Goal: Obtain resource: Download file/media

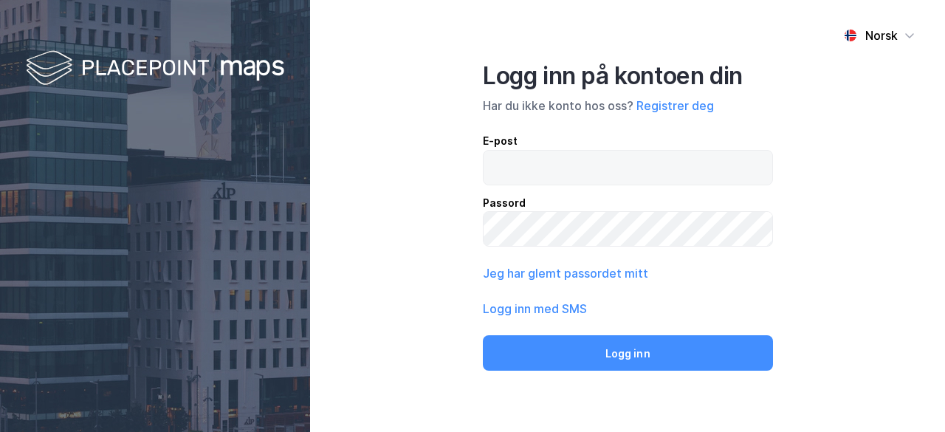
type input "[EMAIL_ADDRESS][DOMAIN_NAME]"
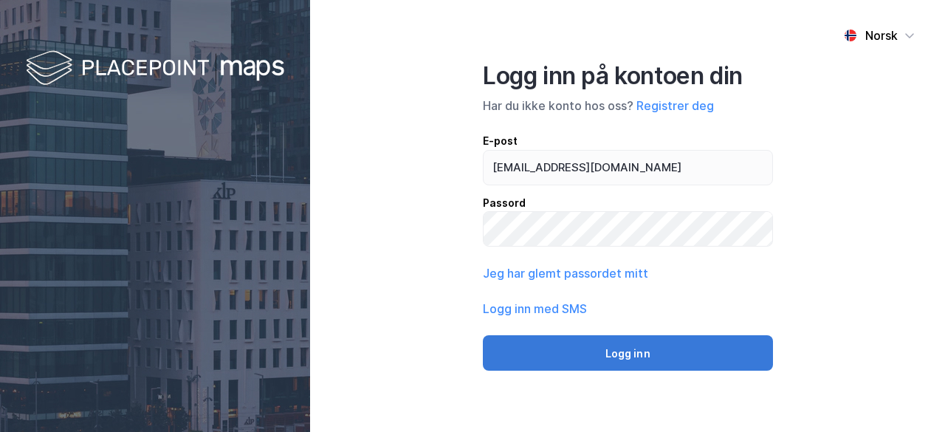
click at [668, 350] on button "Logg inn" at bounding box center [628, 352] width 290 height 35
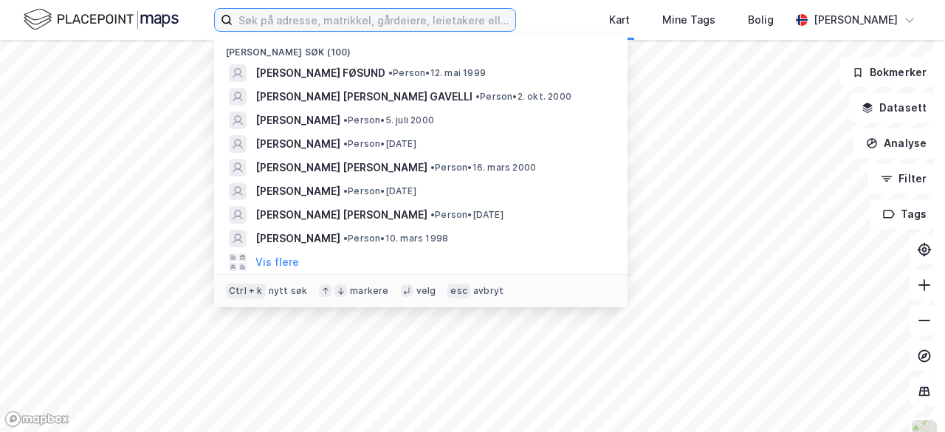
click at [357, 16] on input at bounding box center [374, 20] width 283 height 22
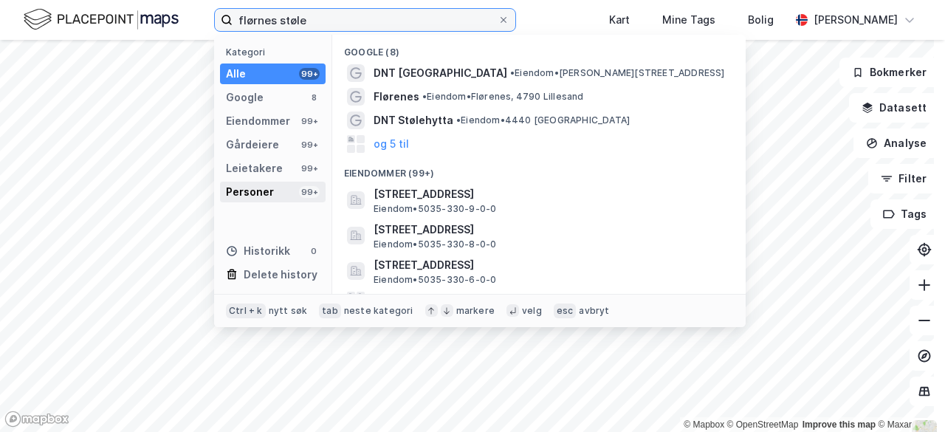
type input "flørnes støle"
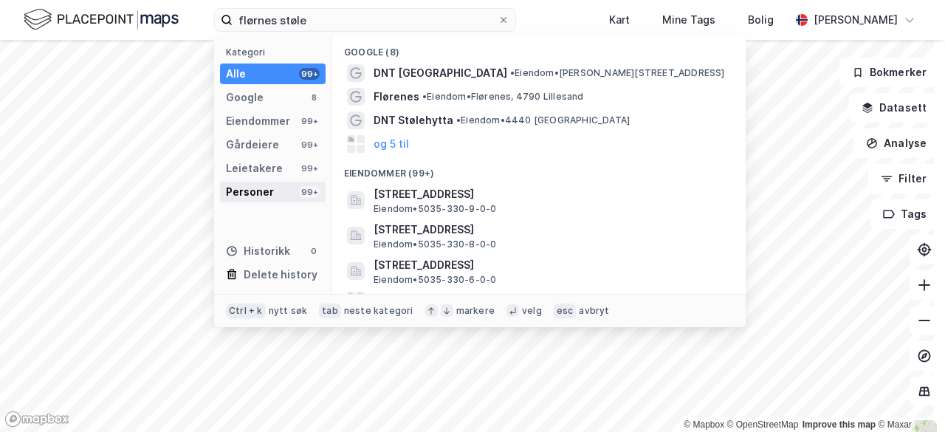
click at [270, 190] on div "Personer" at bounding box center [250, 192] width 48 height 18
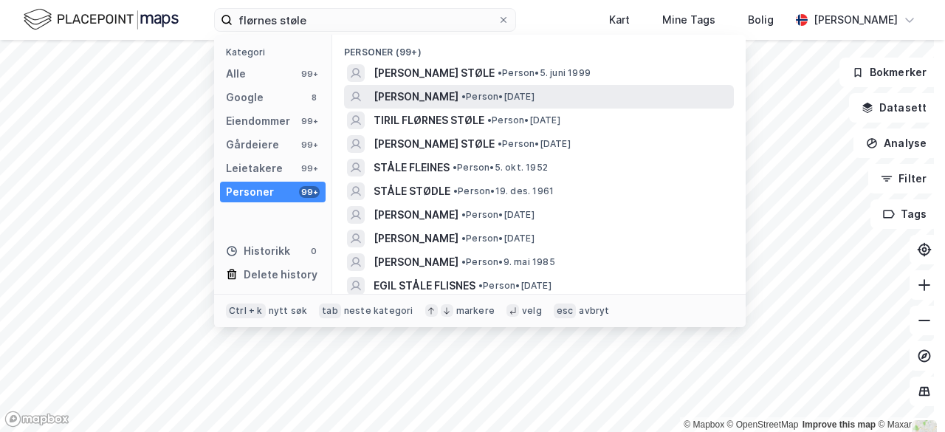
click at [454, 97] on span "[PERSON_NAME]" at bounding box center [416, 97] width 85 height 18
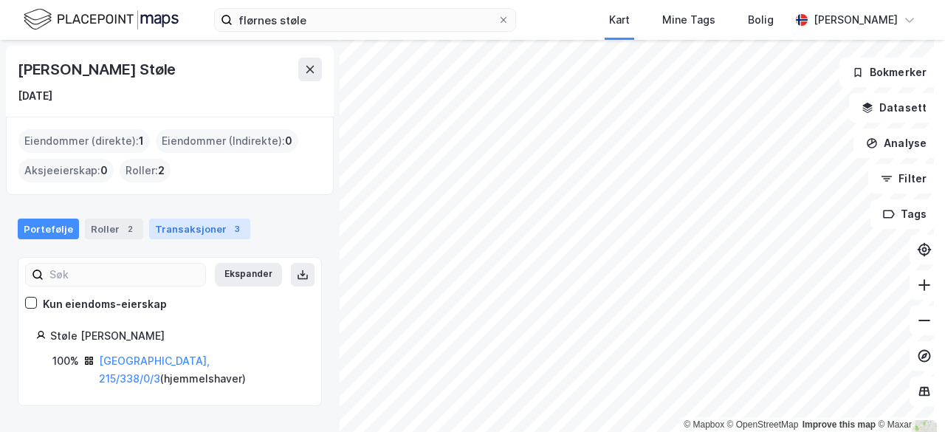
click at [210, 225] on div "Transaksjoner 3" at bounding box center [199, 229] width 101 height 21
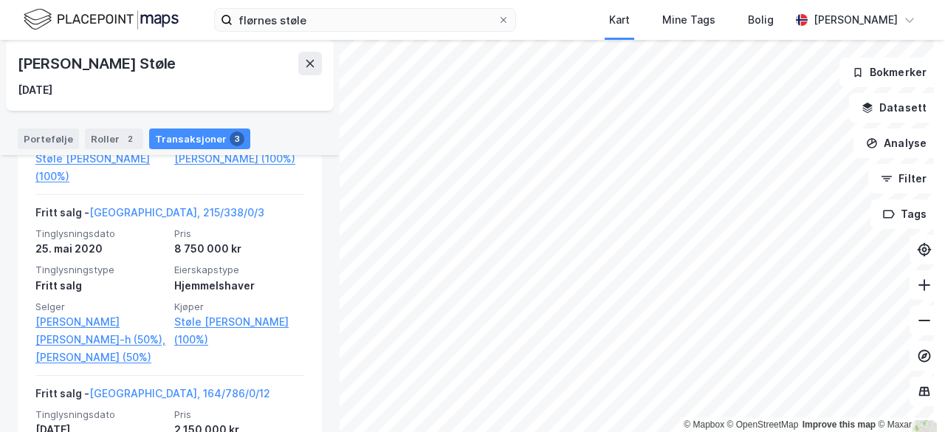
scroll to position [464, 0]
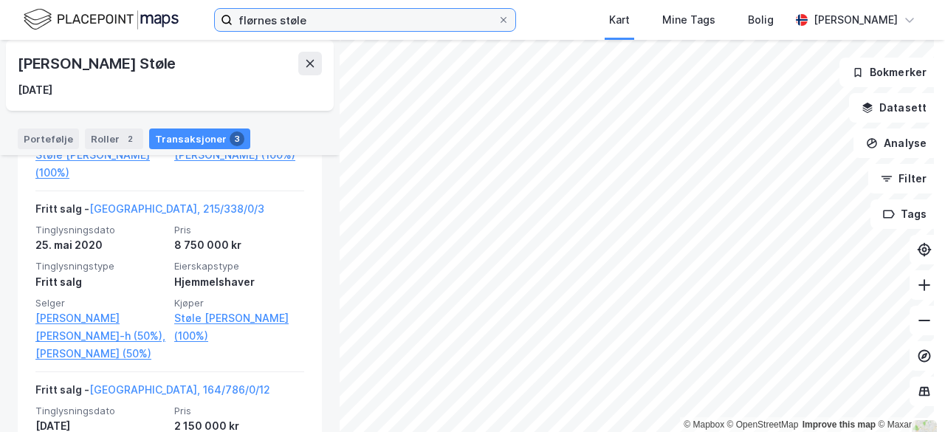
click at [313, 19] on input "flørnes støle" at bounding box center [365, 20] width 265 height 22
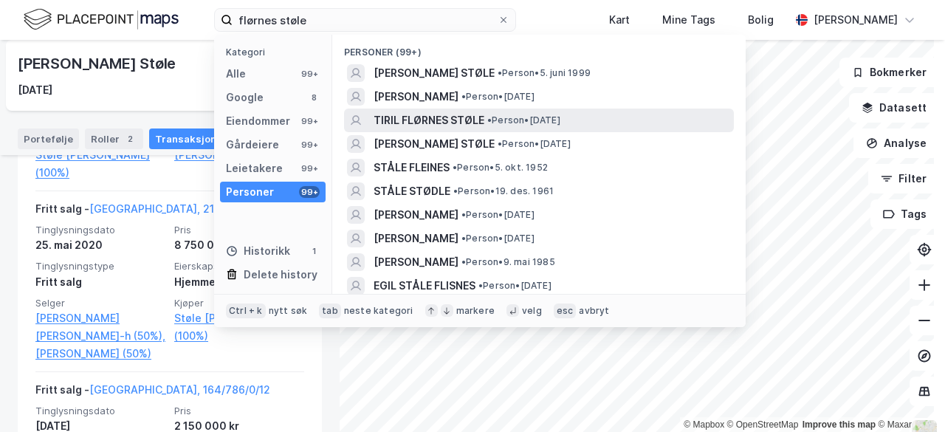
click at [439, 119] on span "TIRIL FLØRNES STØLE" at bounding box center [429, 121] width 111 height 18
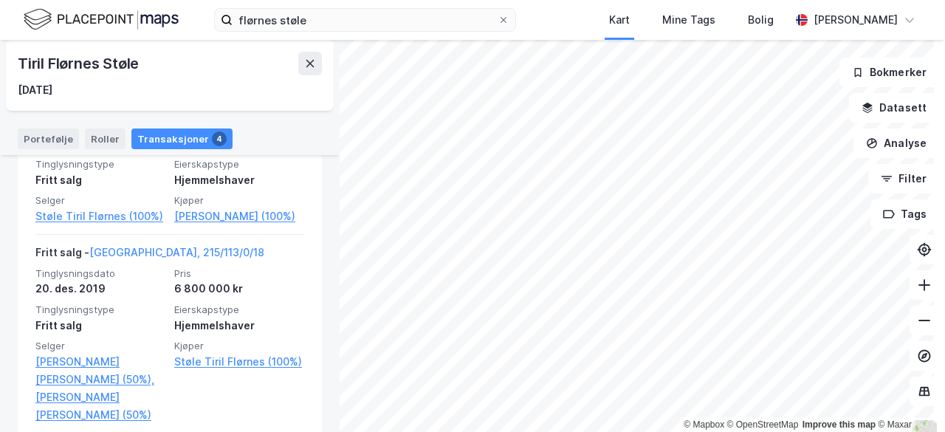
scroll to position [798, 0]
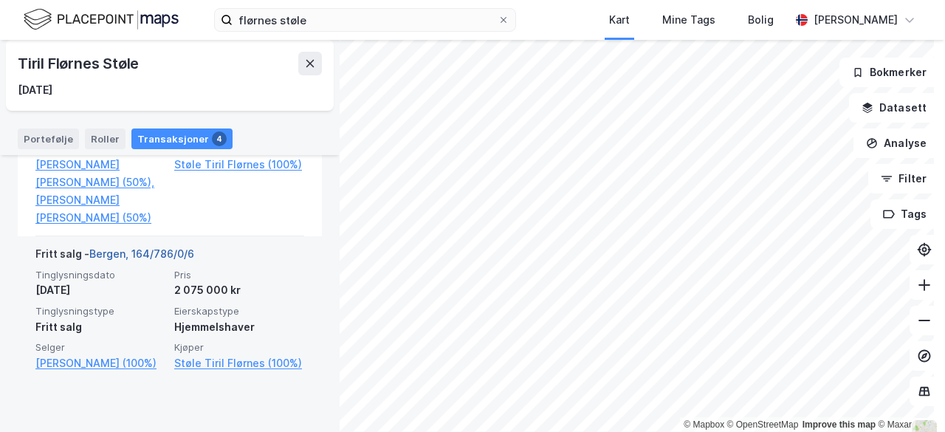
click at [179, 260] on link "Bergen, 164/786/0/6" at bounding box center [141, 253] width 105 height 13
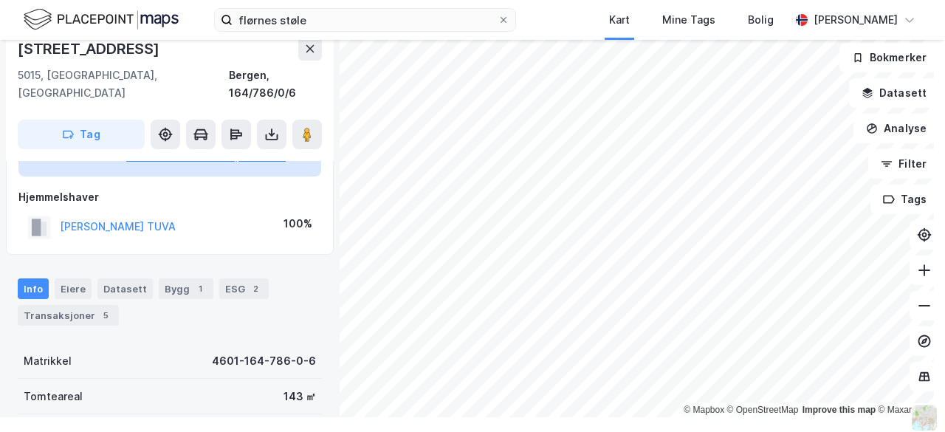
scroll to position [308, 0]
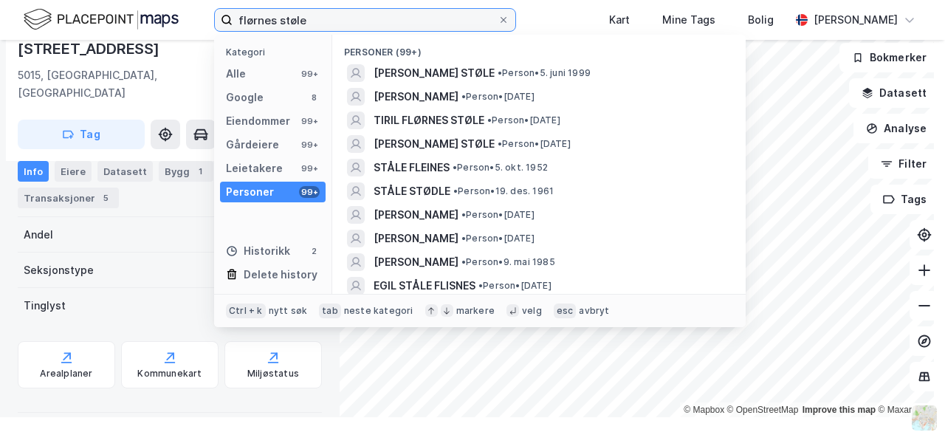
click at [371, 22] on input "flørnes støle" at bounding box center [365, 20] width 265 height 22
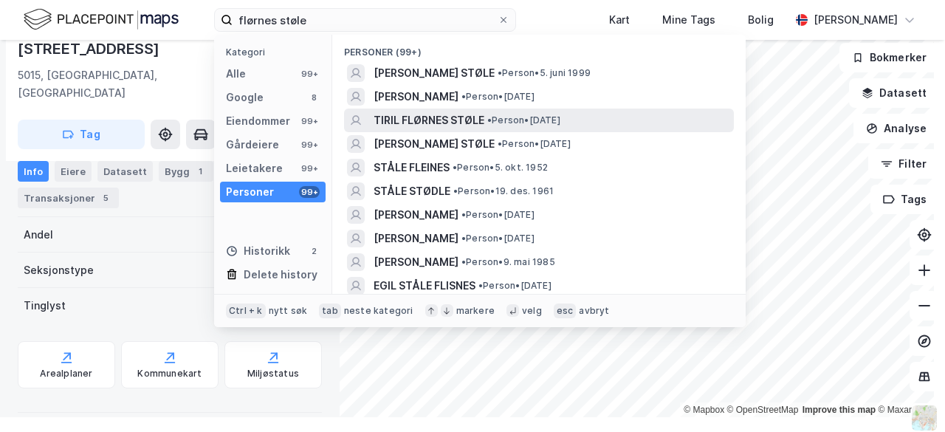
click at [440, 120] on span "TIRIL FLØRNES STØLE" at bounding box center [429, 121] width 111 height 18
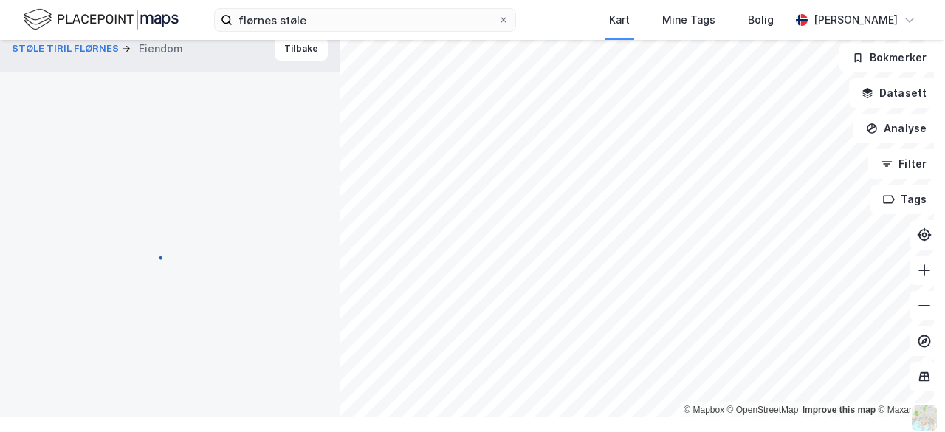
scroll to position [308, 0]
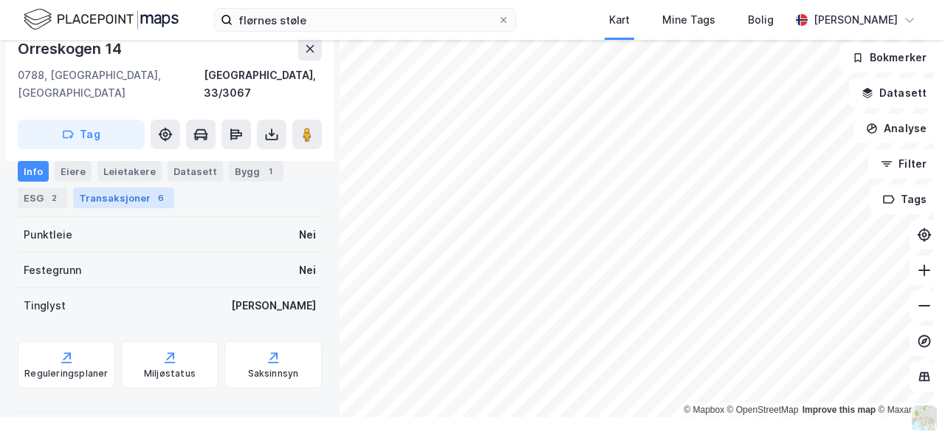
click at [154, 198] on div "6" at bounding box center [161, 198] width 15 height 15
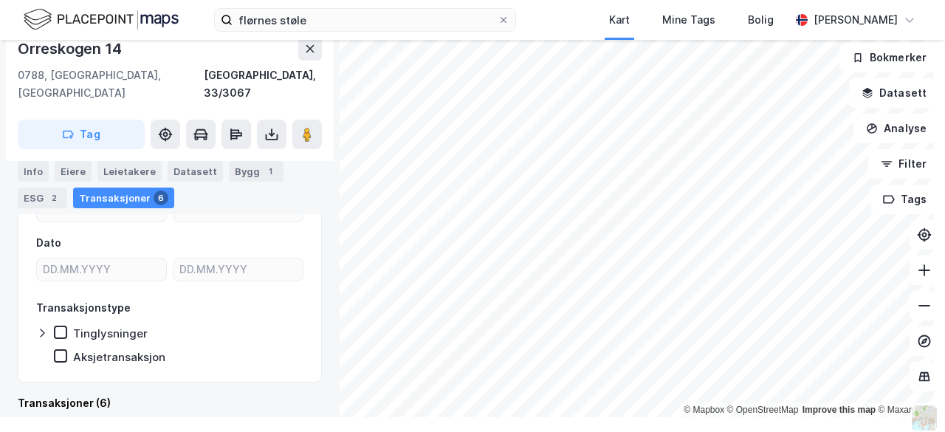
scroll to position [419, 0]
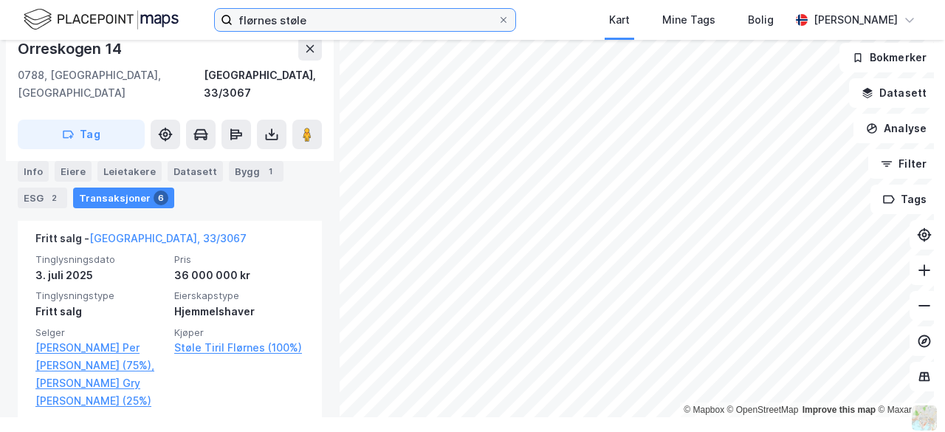
click at [306, 18] on input "flørnes støle" at bounding box center [365, 20] width 265 height 22
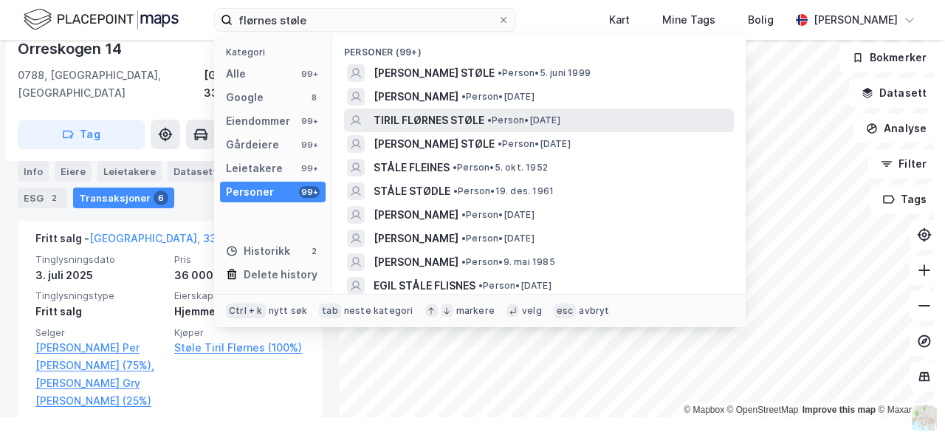
click at [473, 110] on div "TIRIL FLØRNES STØLE • Person • [DATE]" at bounding box center [539, 121] width 390 height 24
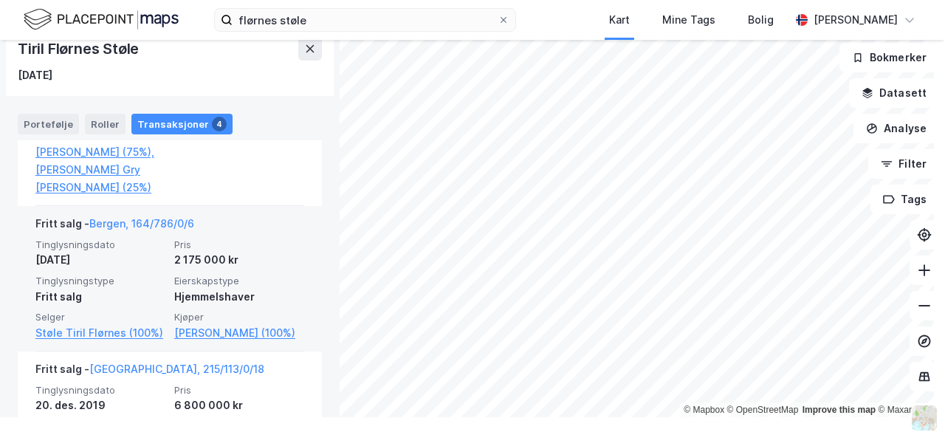
scroll to position [667, 0]
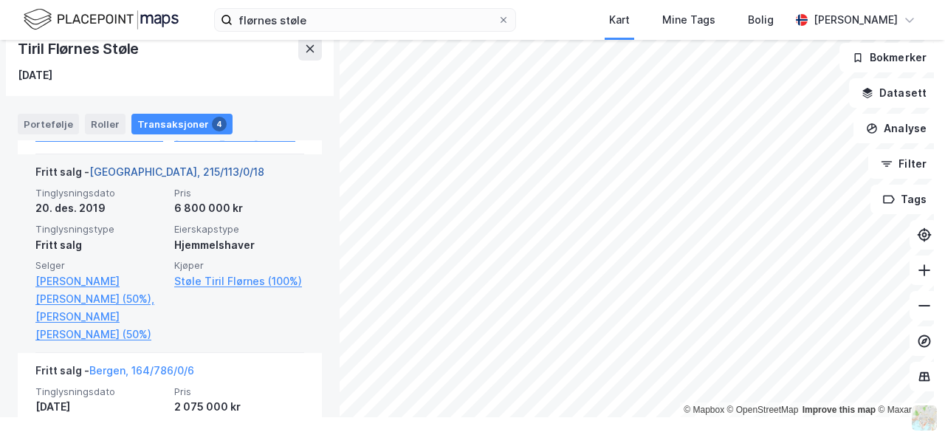
click at [171, 178] on link "[GEOGRAPHIC_DATA], 215/113/0/18" at bounding box center [176, 171] width 175 height 13
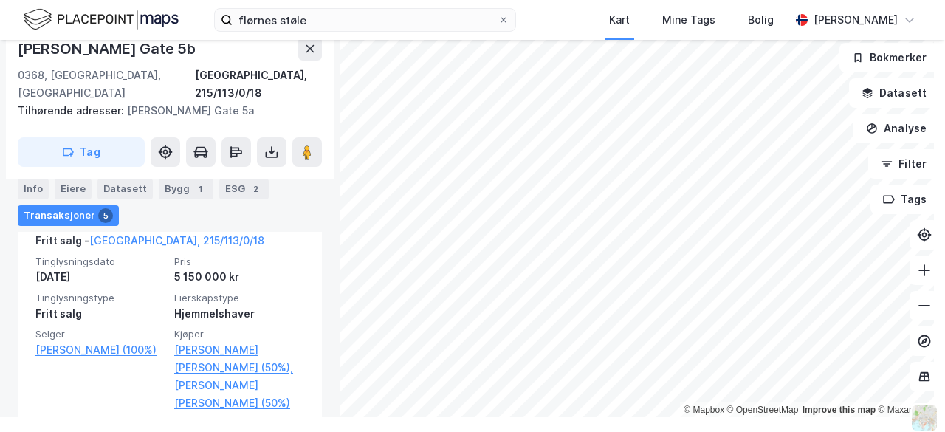
scroll to position [510, 0]
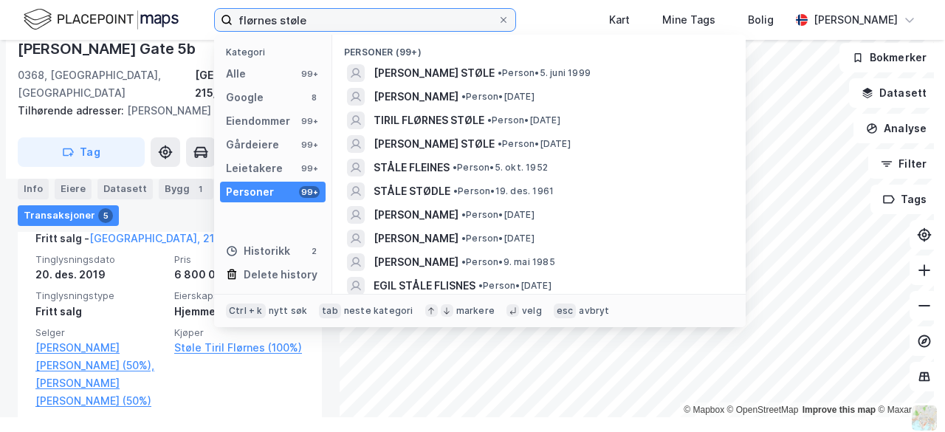
click at [360, 21] on input "flørnes støle" at bounding box center [365, 20] width 265 height 22
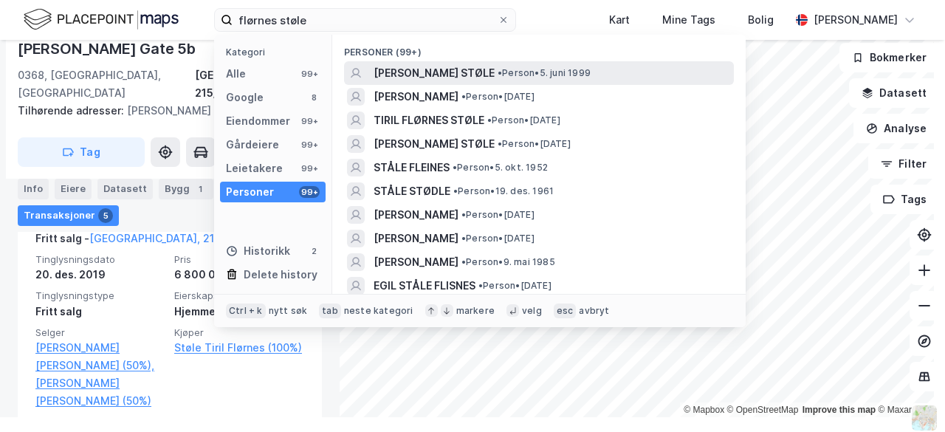
click at [495, 70] on span "[PERSON_NAME] STØLE" at bounding box center [434, 73] width 121 height 18
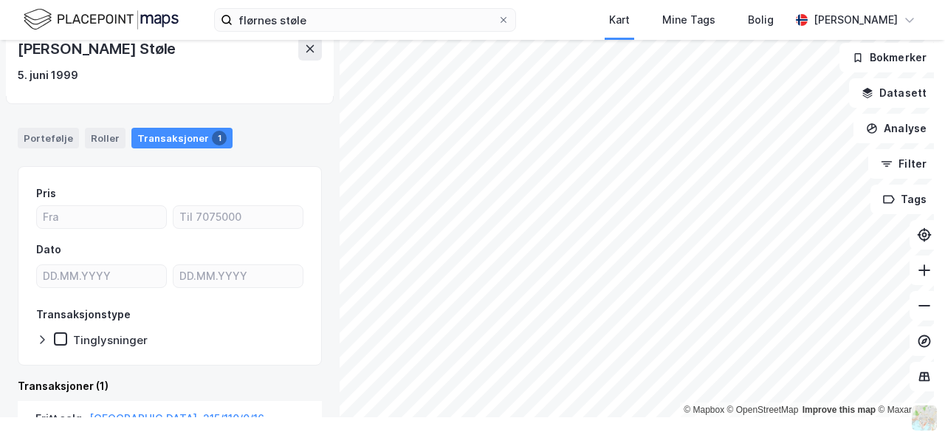
scroll to position [273, 0]
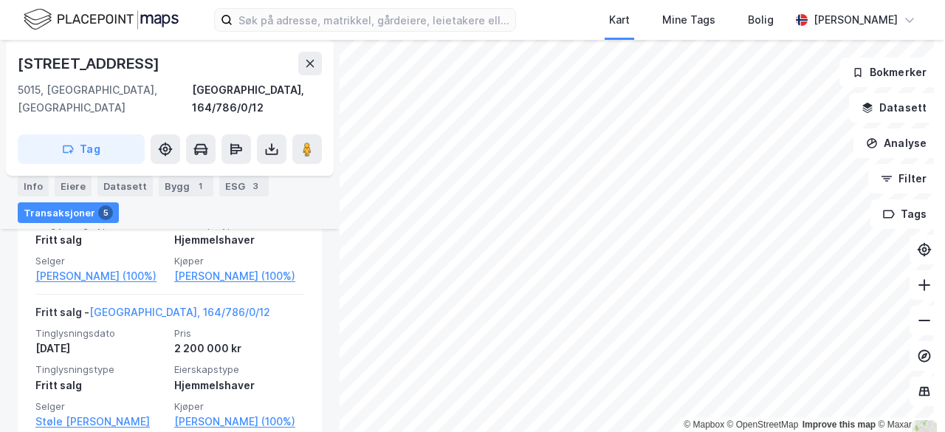
scroll to position [346, 0]
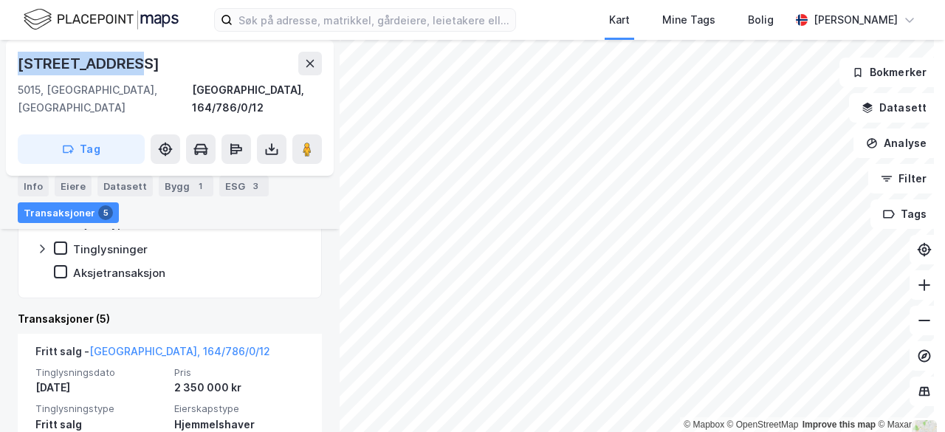
drag, startPoint x: 133, startPoint y: 63, endPoint x: 15, endPoint y: 74, distance: 118.7
click at [15, 74] on div "[STREET_ADDRESS], 164/786/0/12 Tag" at bounding box center [170, 108] width 328 height 136
copy div "[STREET_ADDRESS]"
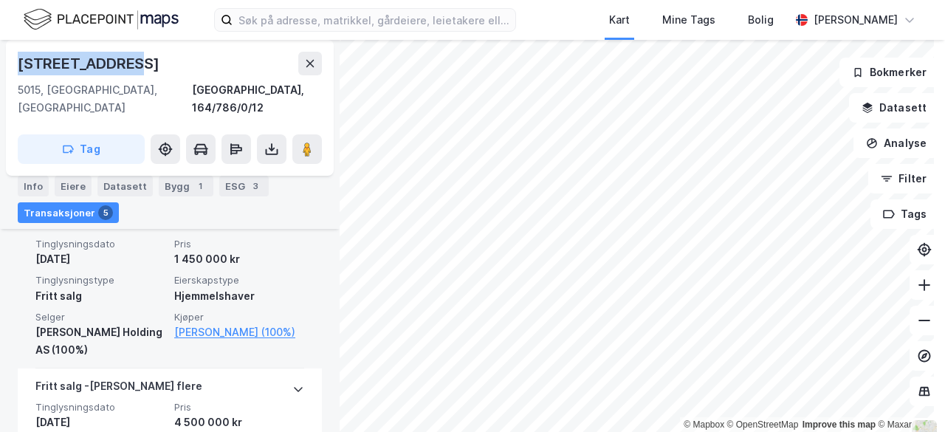
scroll to position [750, 0]
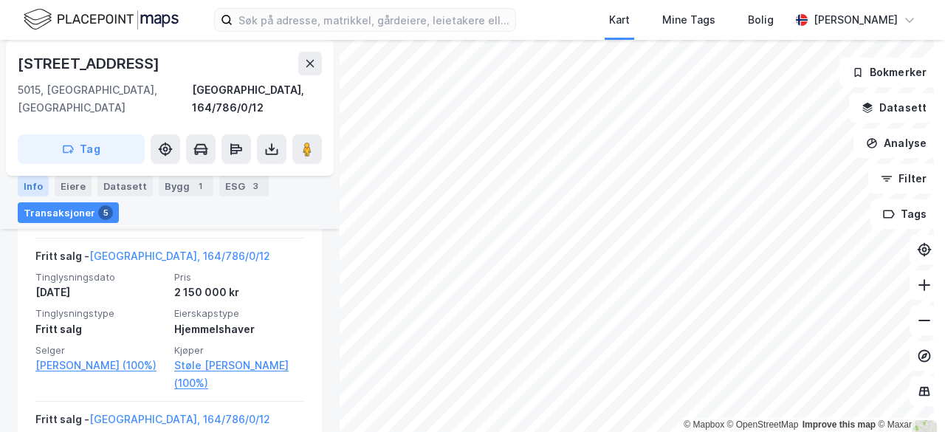
click at [41, 183] on div "Info" at bounding box center [33, 186] width 31 height 21
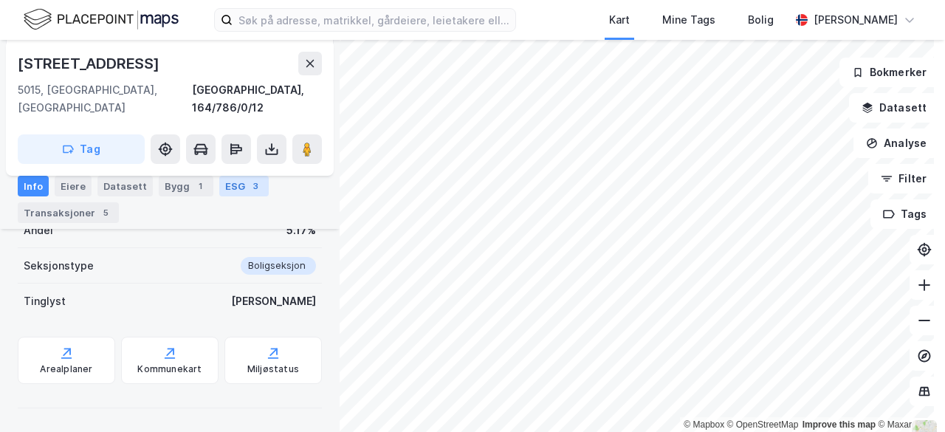
scroll to position [261, 0]
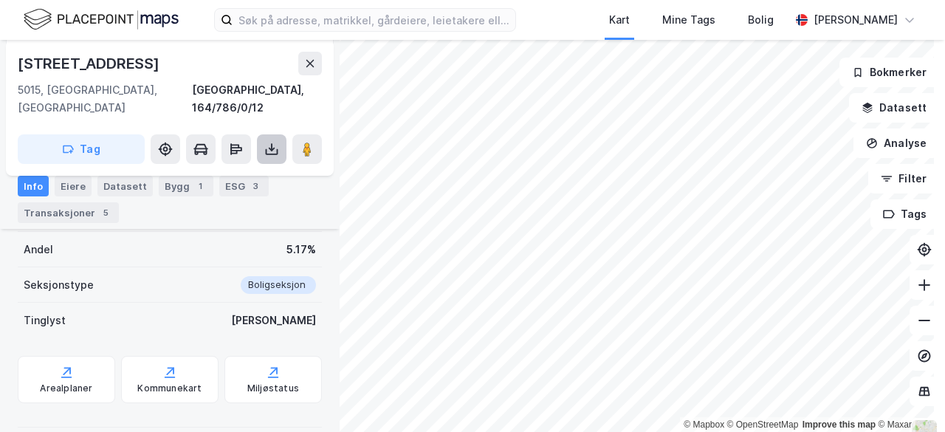
click at [270, 142] on icon at bounding box center [271, 149] width 15 height 15
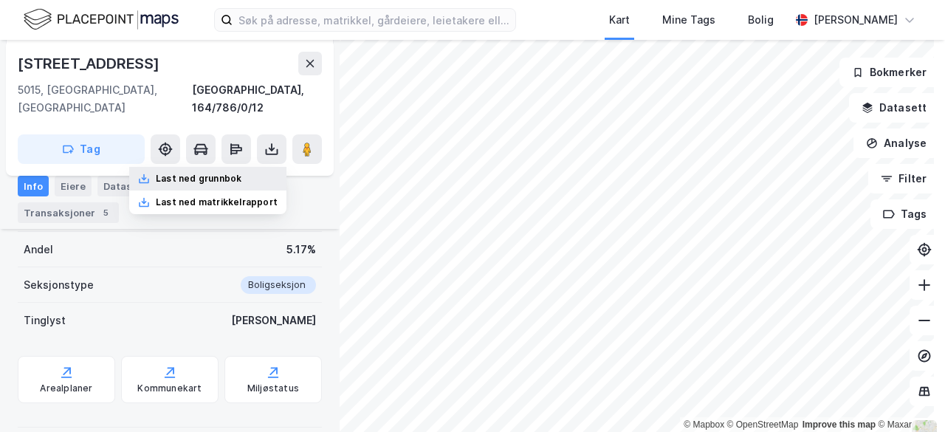
click at [256, 167] on div "Last ned grunnbok" at bounding box center [207, 179] width 157 height 24
